Goal: Browse casually: Explore the website without a specific task or goal

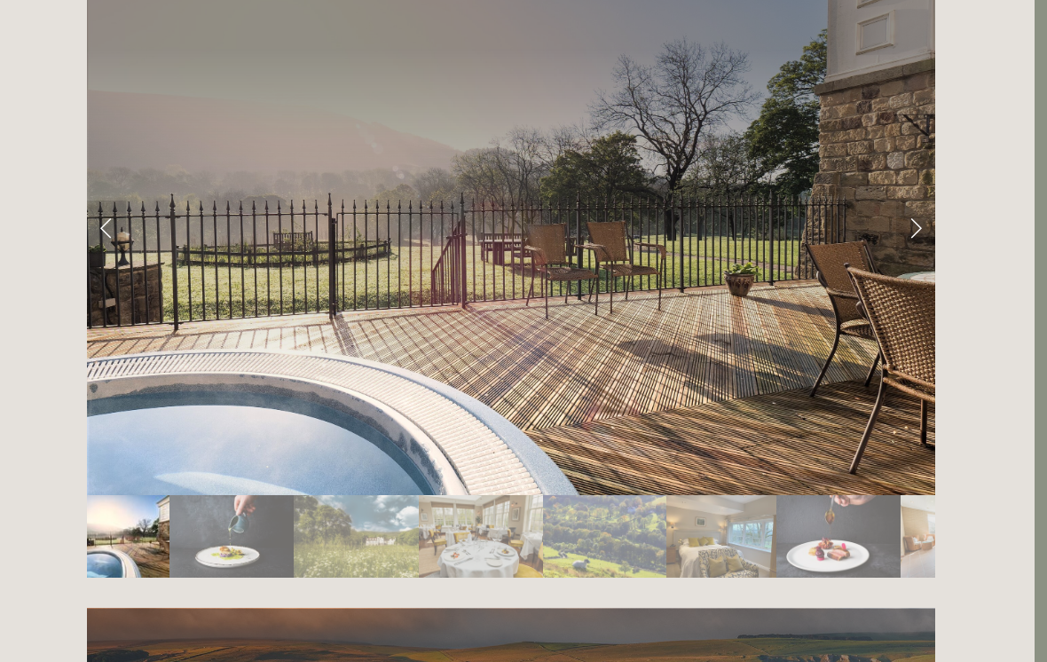
scroll to position [3019, 12]
click at [208, 494] on img "Slide 2" at bounding box center [232, 535] width 124 height 83
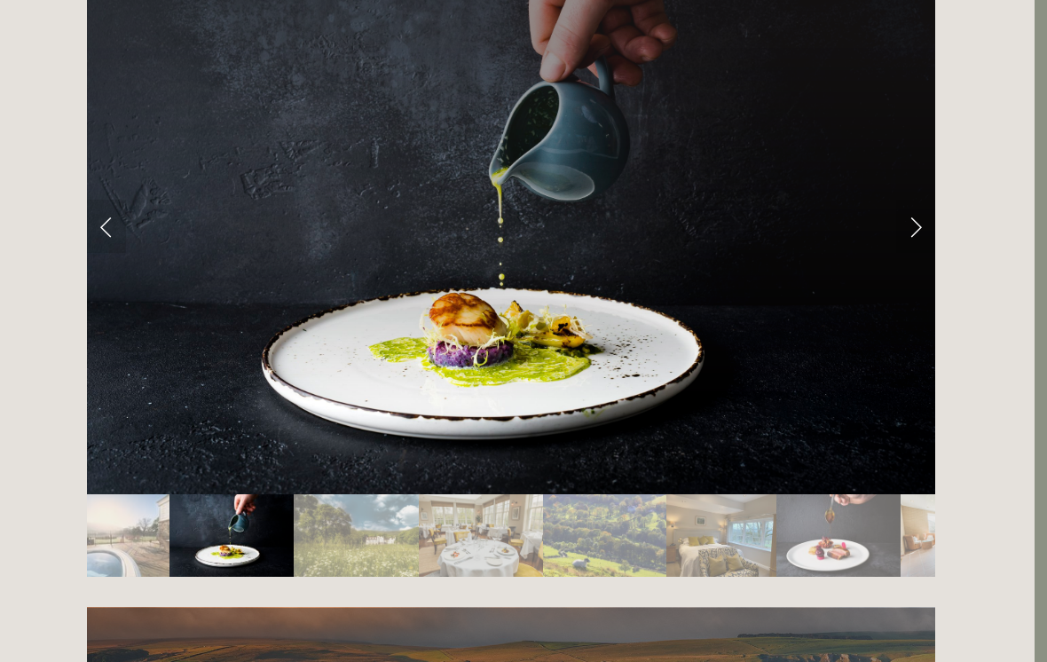
click at [911, 200] on link "Next Slide" at bounding box center [916, 226] width 39 height 53
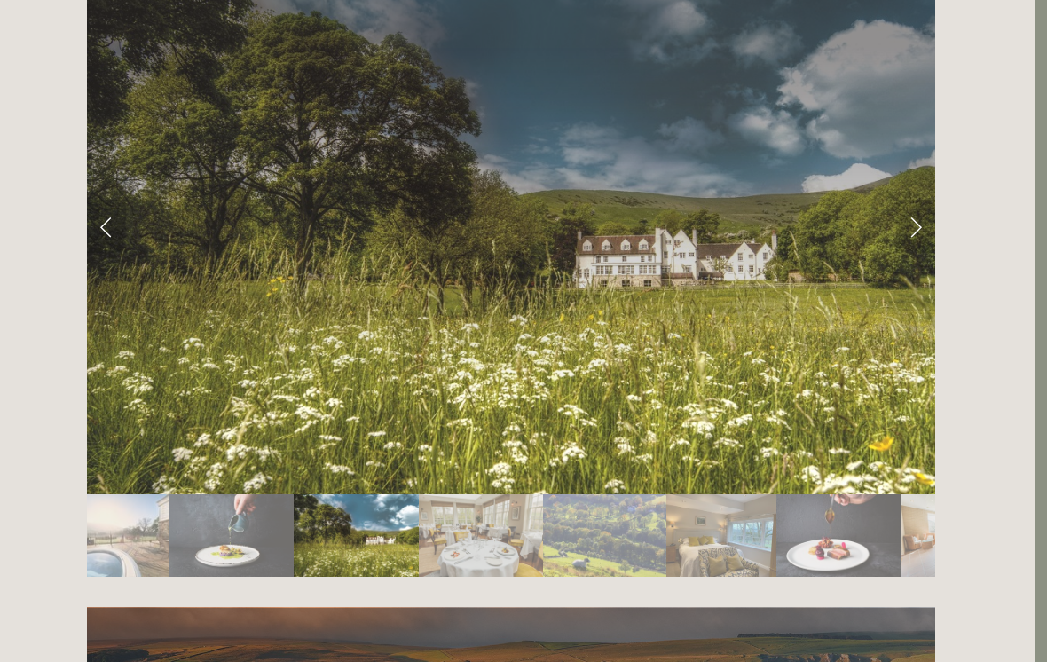
click at [909, 200] on link "Next Slide" at bounding box center [916, 226] width 39 height 53
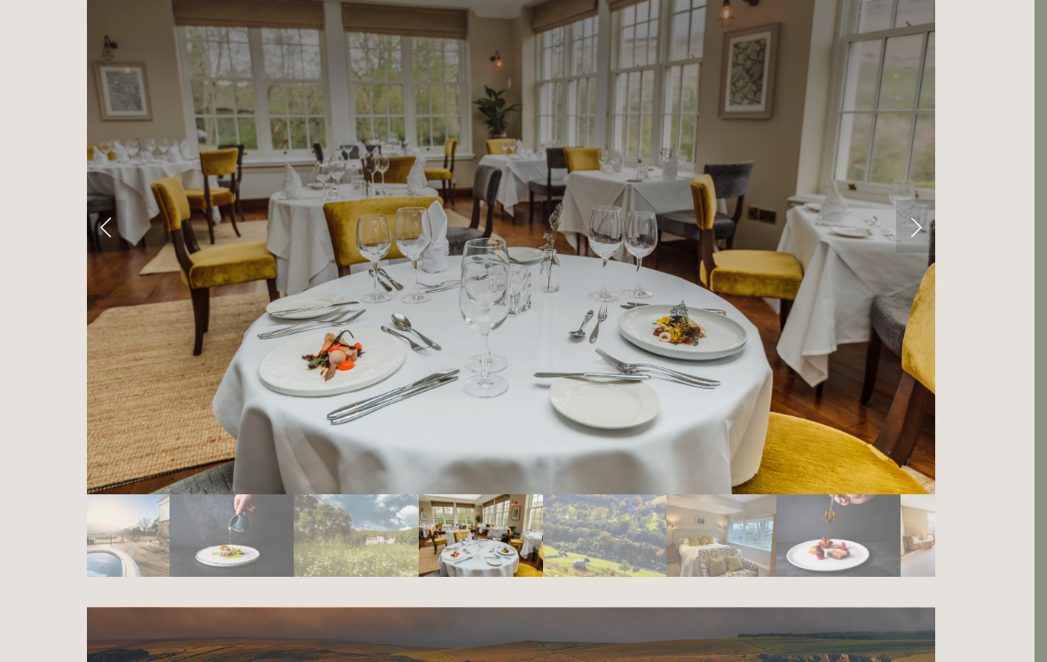
click at [901, 200] on link "Next Slide" at bounding box center [916, 226] width 39 height 53
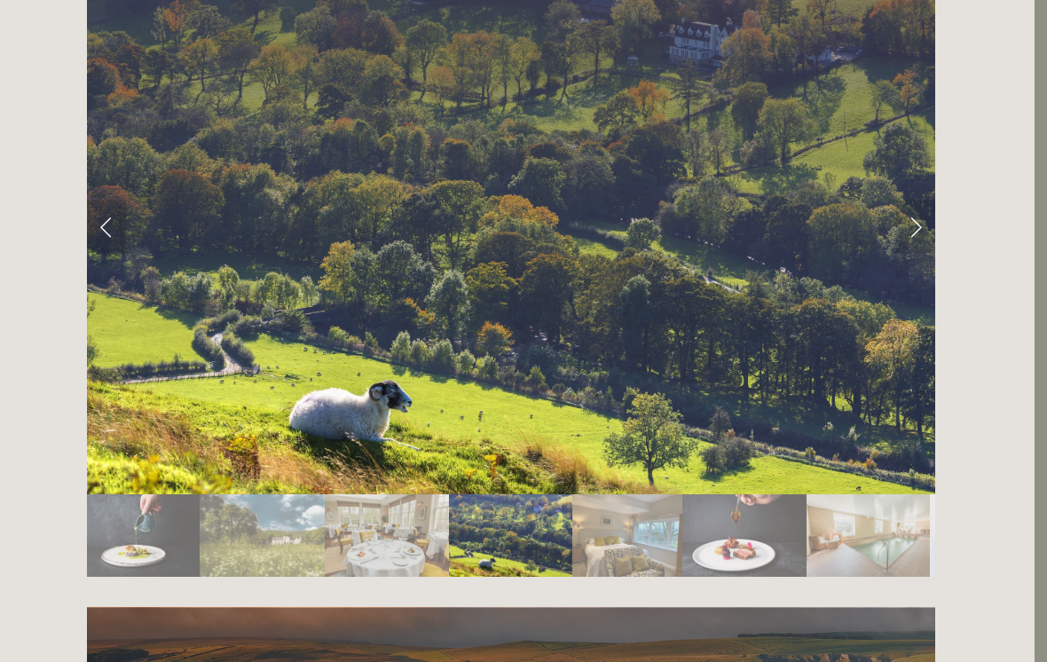
click at [909, 200] on link "Next Slide" at bounding box center [916, 226] width 39 height 53
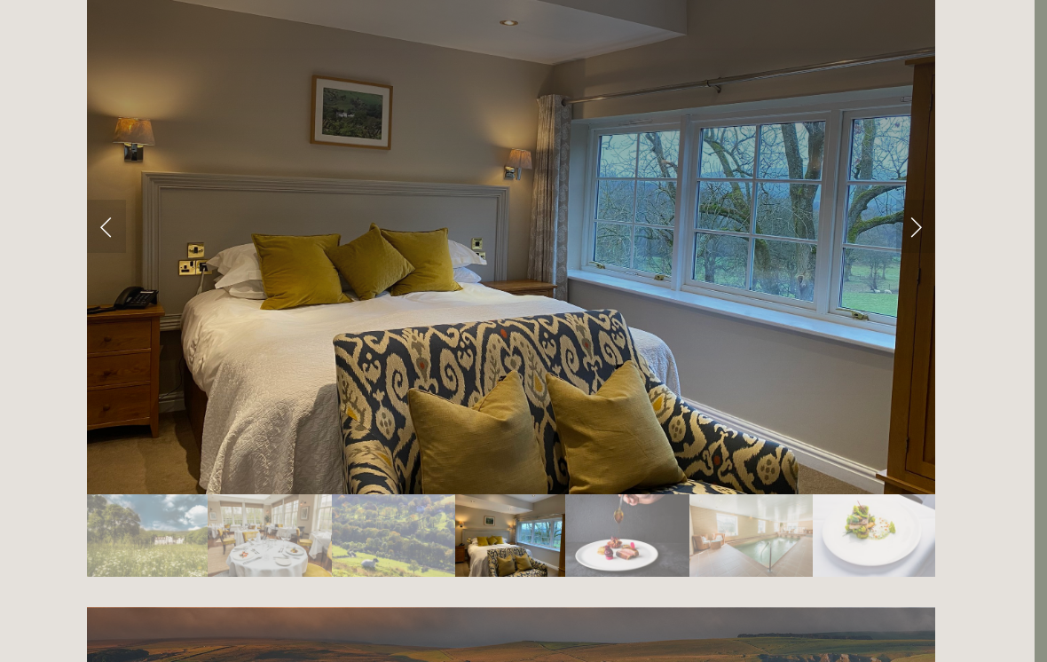
click at [921, 200] on link "Next Slide" at bounding box center [916, 226] width 39 height 53
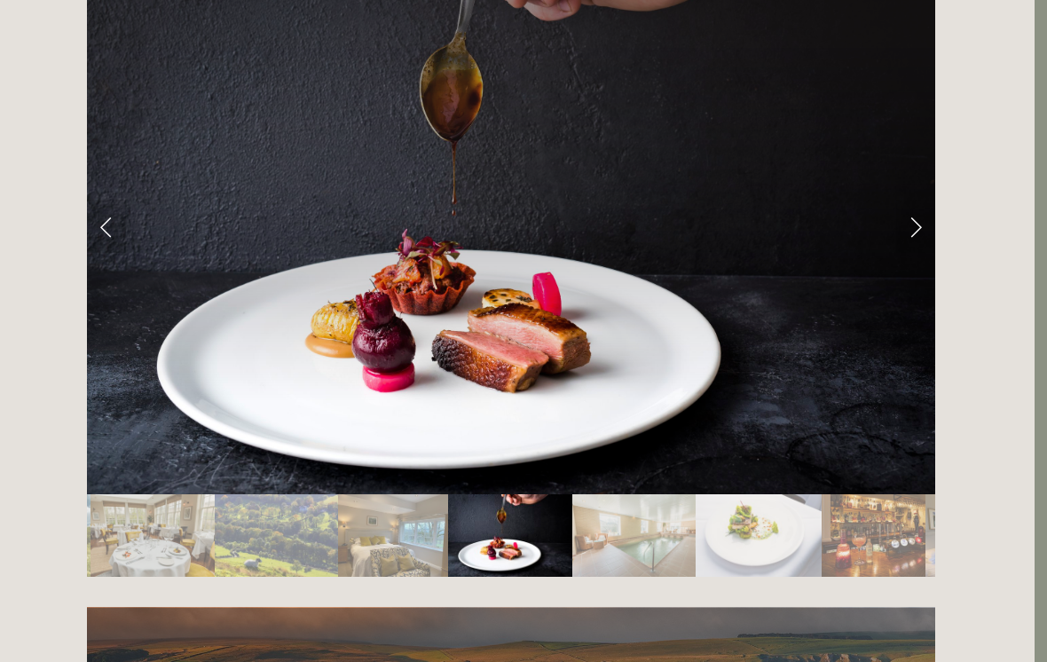
click at [904, 200] on link "Next Slide" at bounding box center [916, 226] width 39 height 53
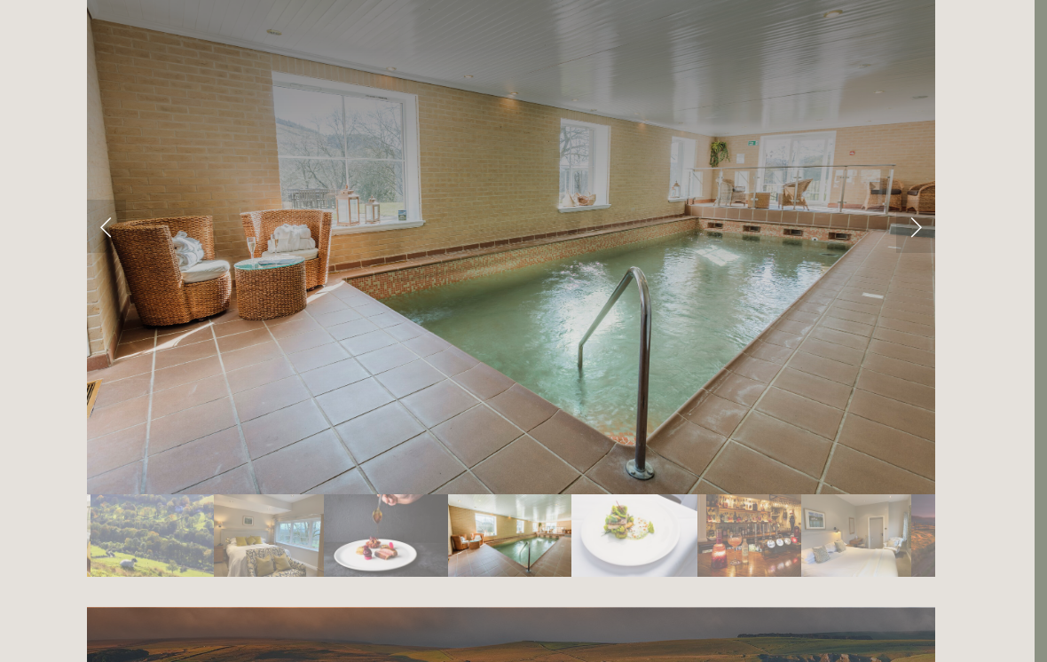
click at [907, 200] on link "Next Slide" at bounding box center [916, 226] width 39 height 53
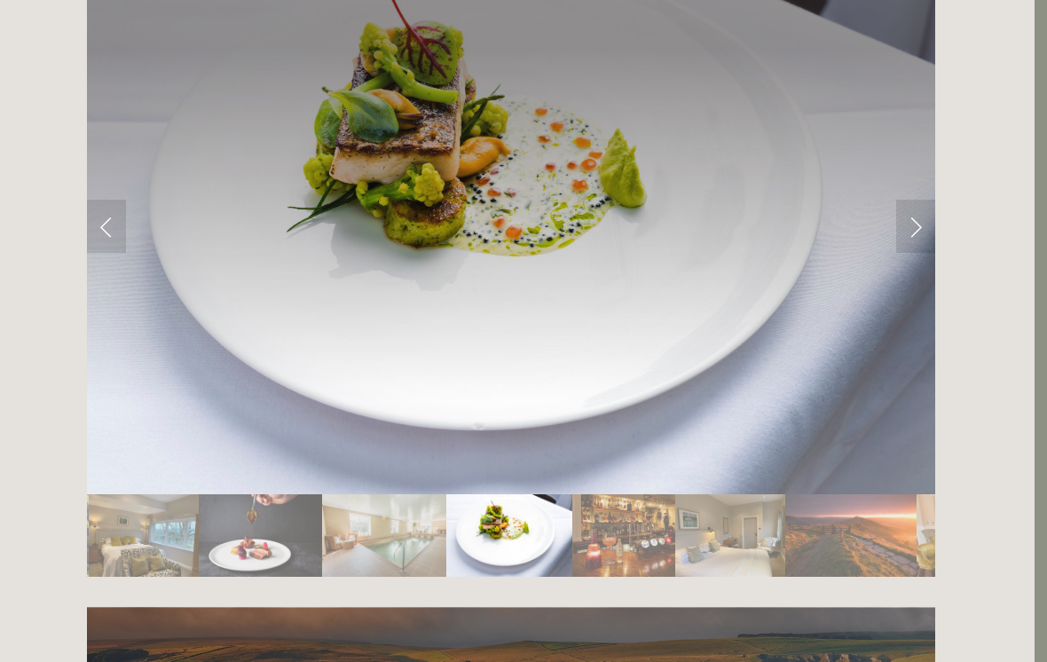
click at [905, 200] on link "Next Slide" at bounding box center [916, 226] width 39 height 53
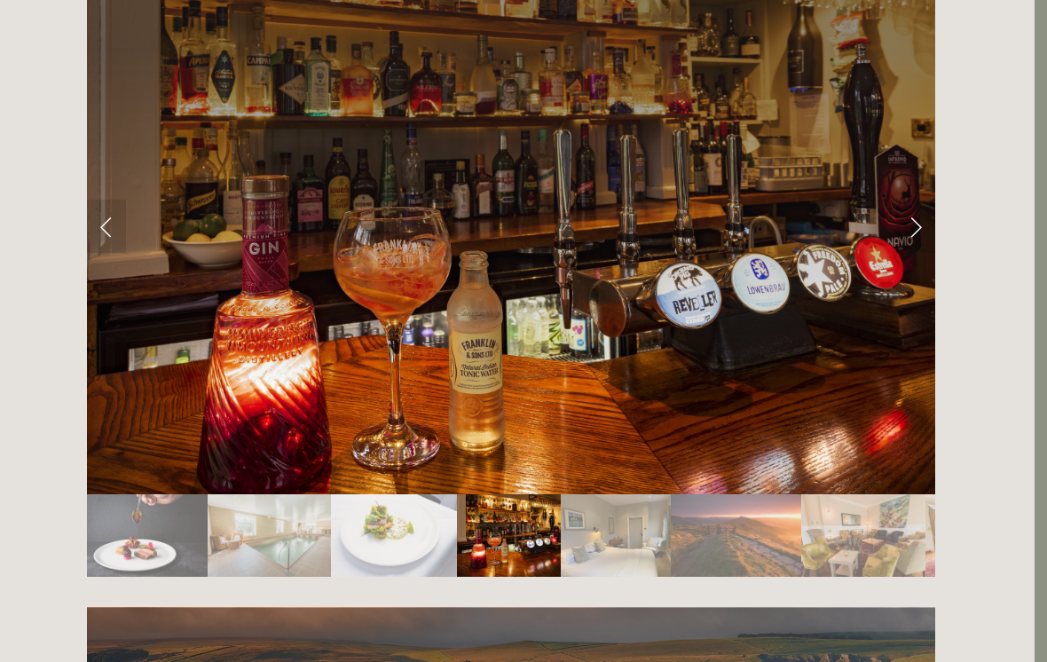
click at [905, 200] on link "Next Slide" at bounding box center [916, 226] width 39 height 53
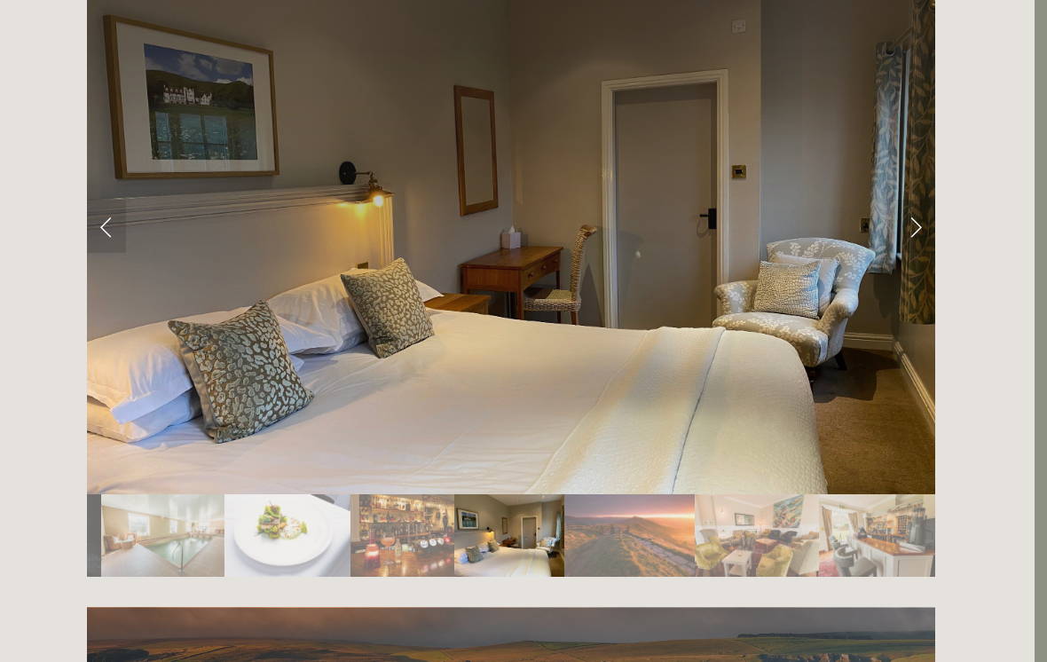
click at [915, 200] on link "Next Slide" at bounding box center [916, 226] width 39 height 53
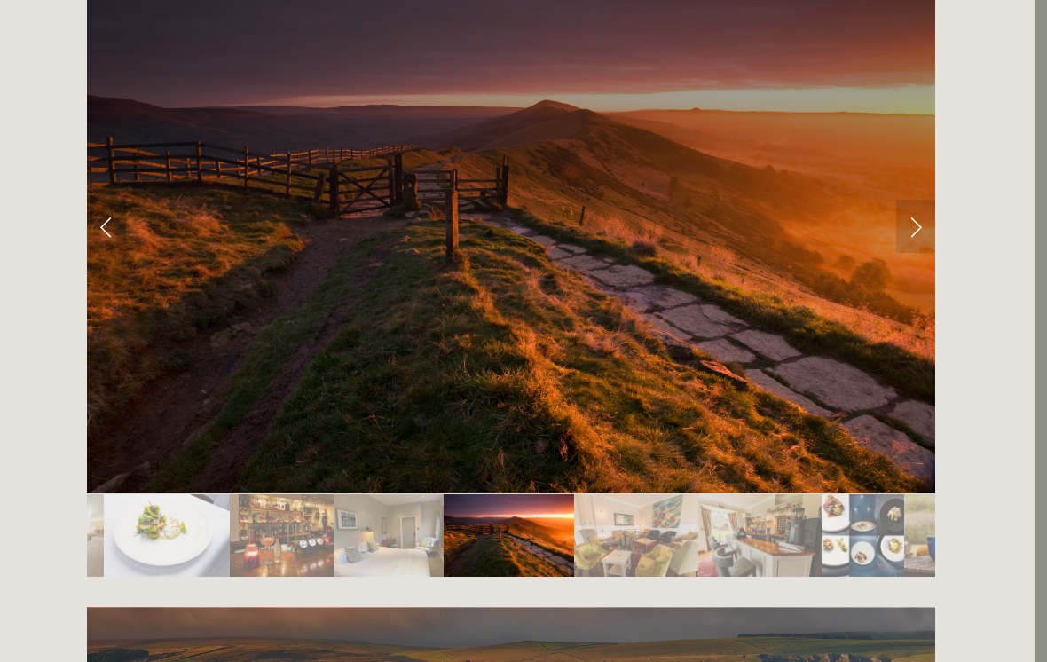
click at [902, 200] on link "Next Slide" at bounding box center [916, 226] width 39 height 53
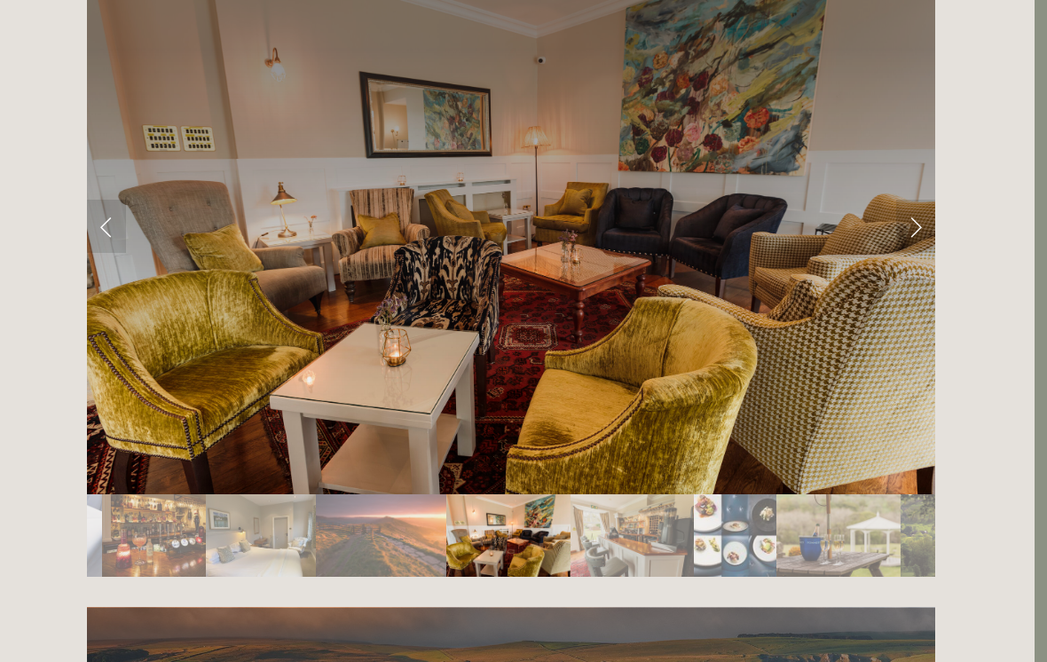
click at [905, 200] on link "Next Slide" at bounding box center [916, 226] width 39 height 53
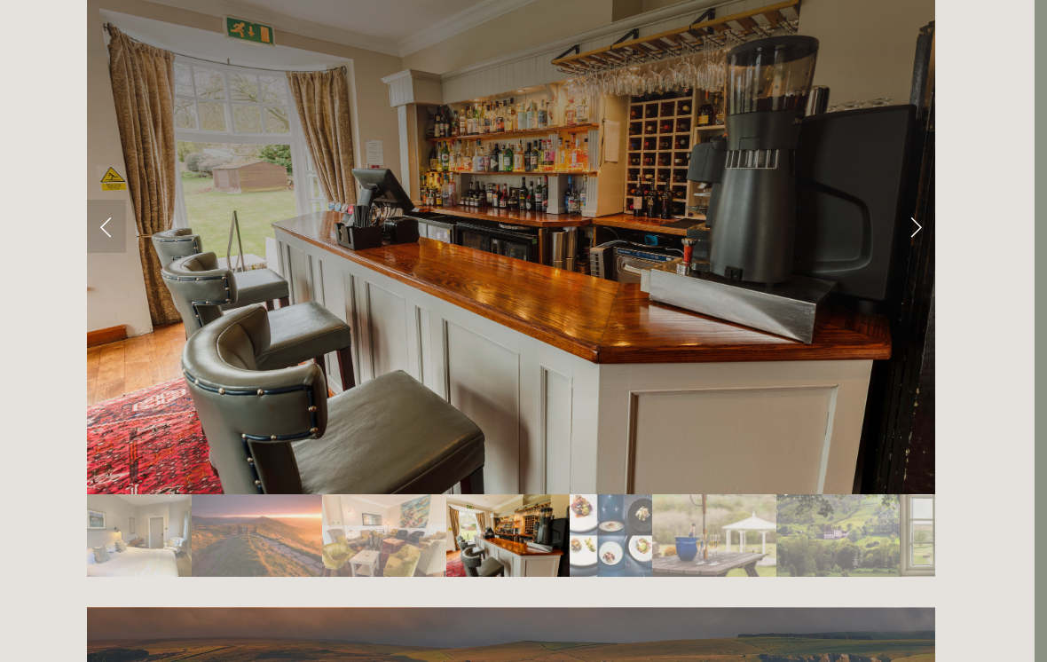
click at [906, 200] on link "Next Slide" at bounding box center [916, 226] width 39 height 53
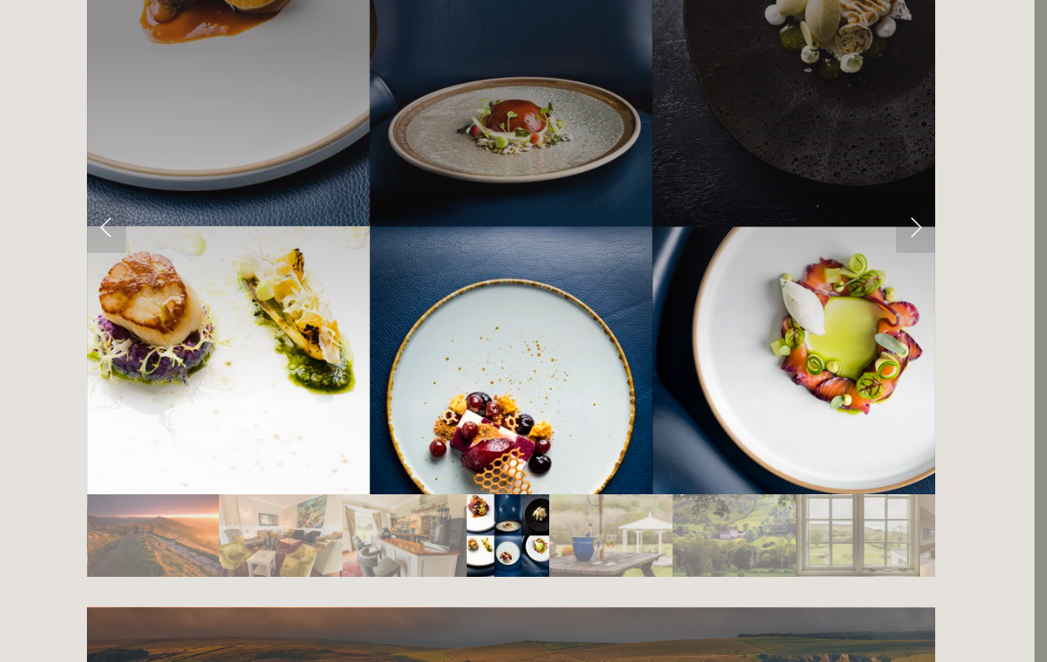
click at [908, 200] on link "Next Slide" at bounding box center [916, 226] width 39 height 53
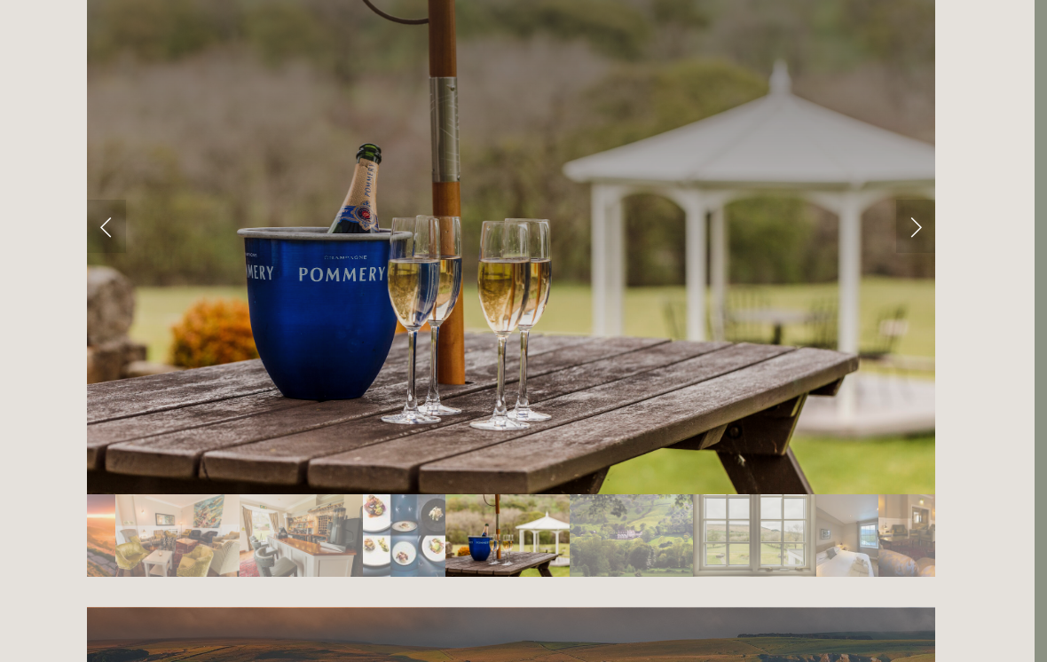
click at [906, 200] on link "Next Slide" at bounding box center [916, 226] width 39 height 53
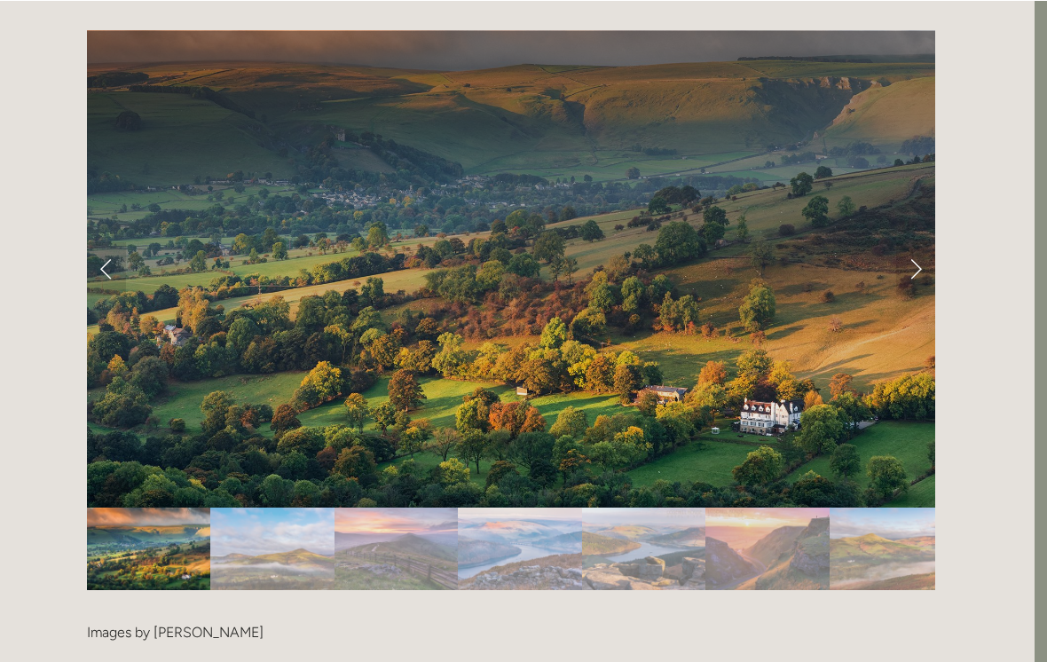
scroll to position [3596, 12]
click at [912, 242] on link "Next Slide" at bounding box center [916, 268] width 39 height 53
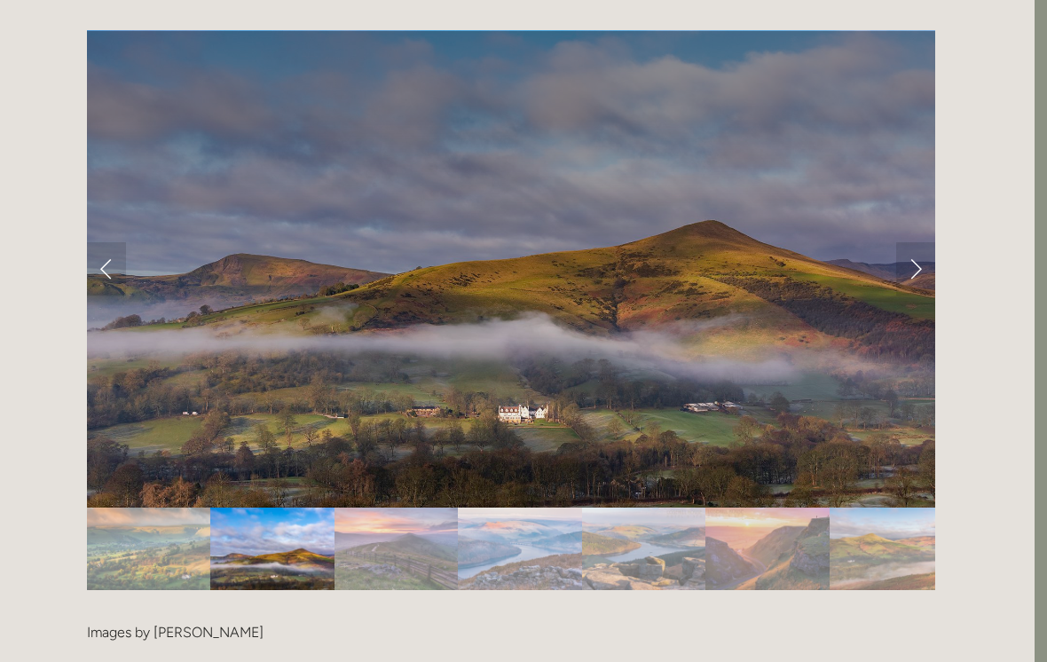
click at [915, 242] on link "Next Slide" at bounding box center [916, 268] width 39 height 53
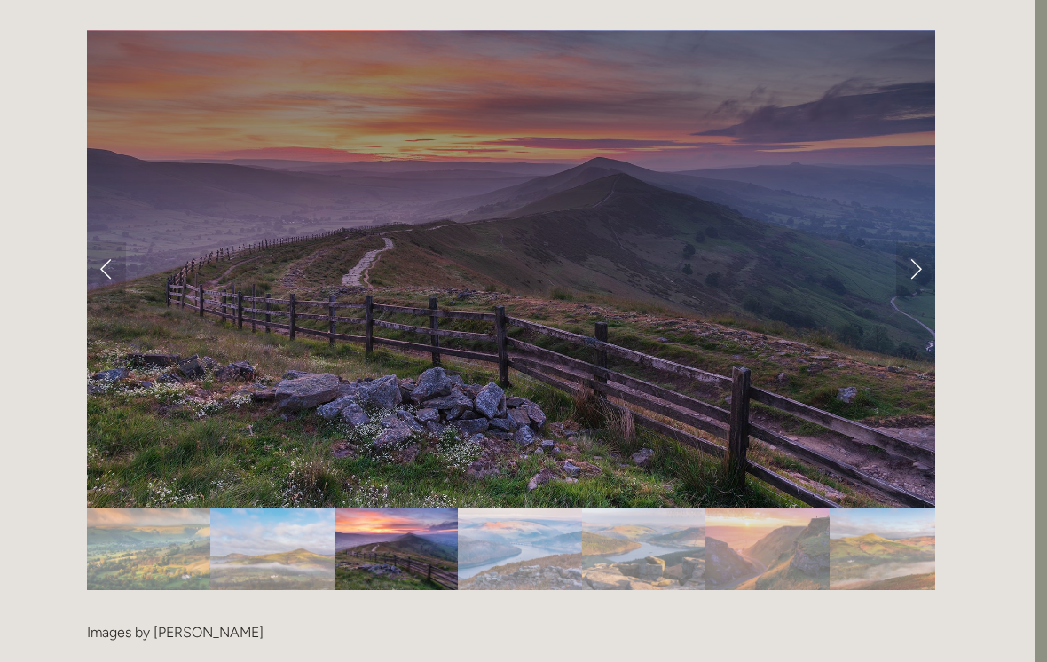
click at [914, 242] on link "Next Slide" at bounding box center [916, 268] width 39 height 53
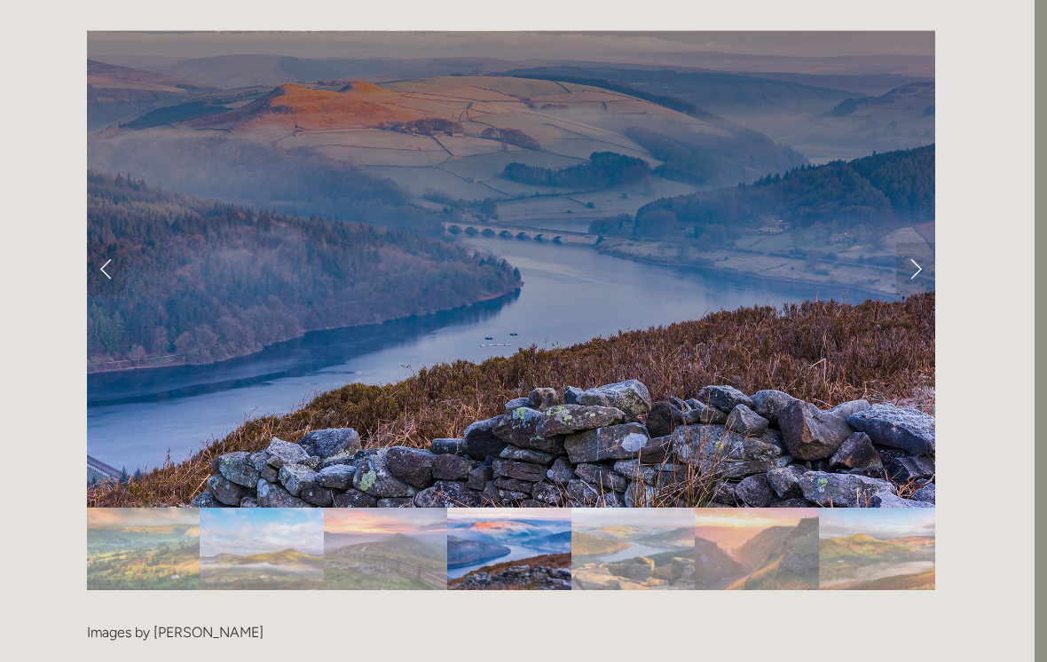
click at [919, 242] on link "Next Slide" at bounding box center [916, 268] width 39 height 53
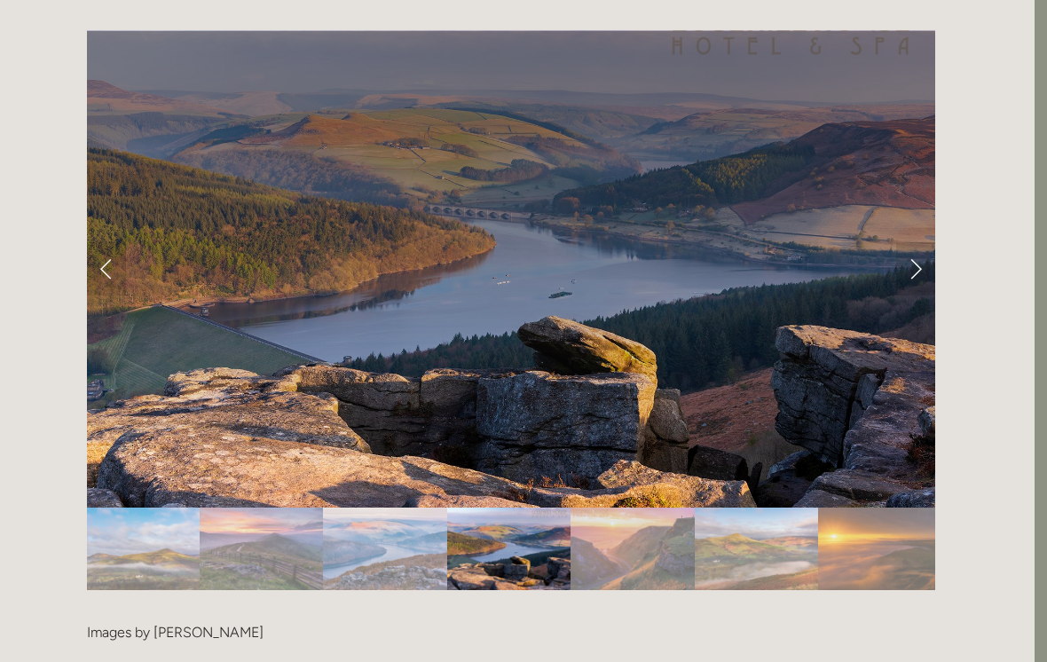
click at [949, 170] on div at bounding box center [511, 310] width 879 height 590
click at [920, 242] on link "Next Slide" at bounding box center [916, 268] width 39 height 53
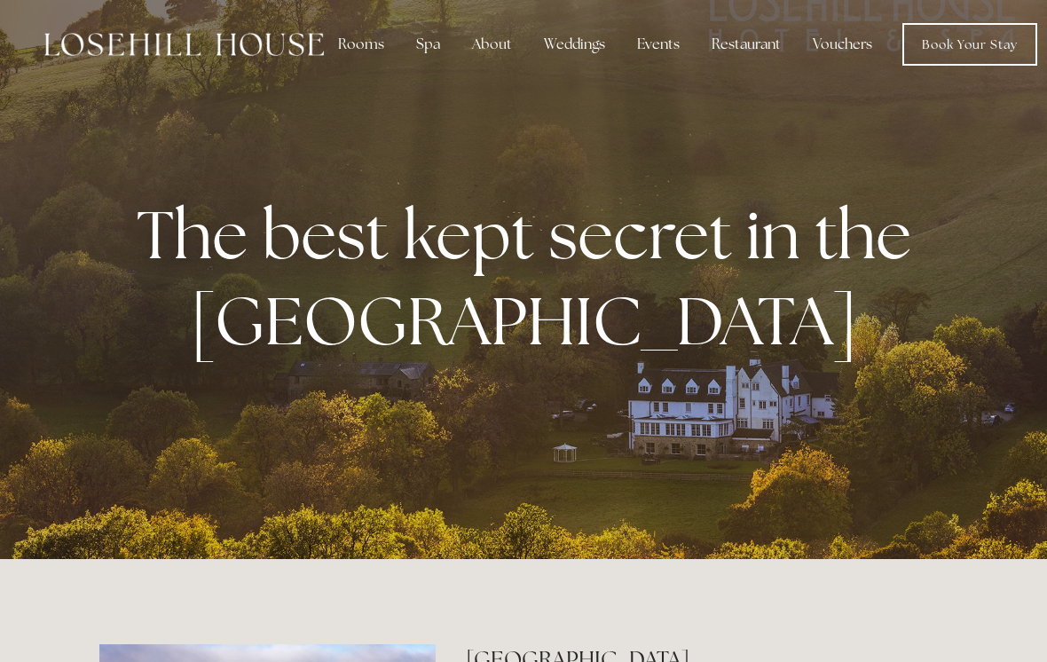
scroll to position [0, 0]
